Goal: Task Accomplishment & Management: Manage account settings

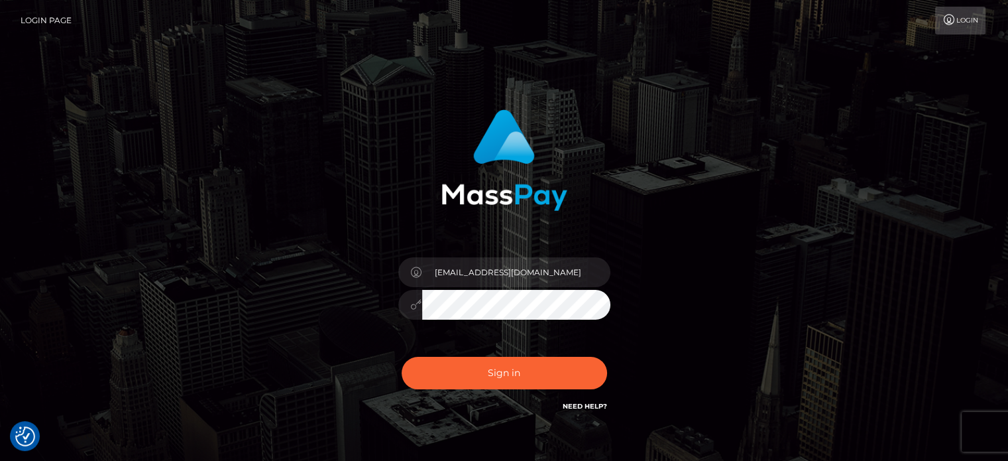
click at [402, 356] on button "Sign in" at bounding box center [504, 372] width 205 height 32
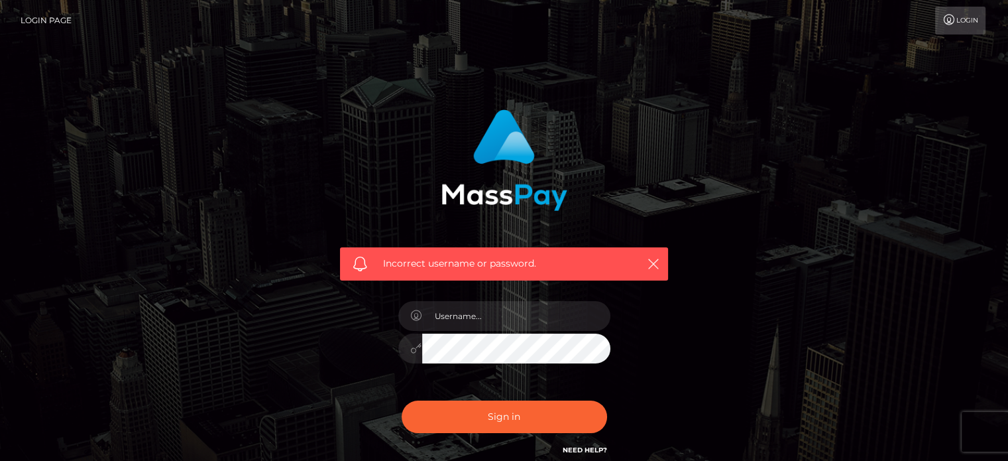
type input "[EMAIL_ADDRESS][DOMAIN_NAME]"
click at [577, 450] on link "Need Help?" at bounding box center [585, 449] width 44 height 9
click at [735, 107] on div "Incorrect username or password. [EMAIL_ADDRESS][DOMAIN_NAME]" at bounding box center [504, 289] width 755 height 381
click at [959, 31] on link "Login" at bounding box center [960, 21] width 50 height 28
